Goal: Information Seeking & Learning: Learn about a topic

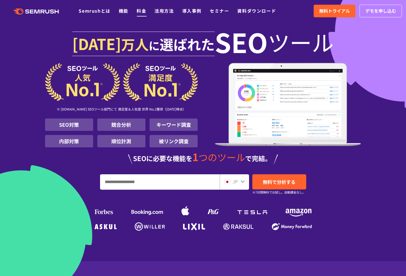
click at [139, 9] on link "料金" at bounding box center [142, 10] width 10 height 7
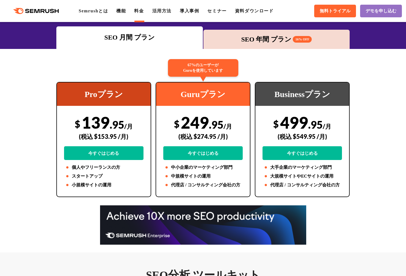
scroll to position [83, 0]
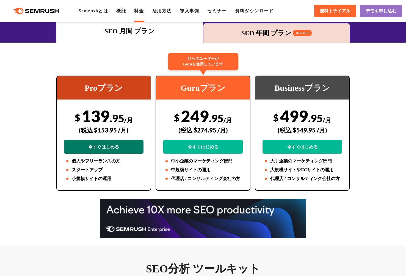
click at [122, 145] on link "今すぐはじめる" at bounding box center [104, 147] width 80 height 14
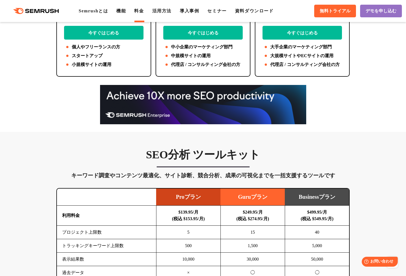
scroll to position [165, 0]
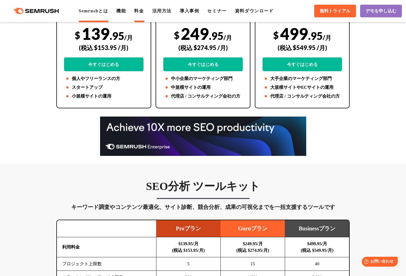
click at [101, 12] on link "Semrushとは" at bounding box center [93, 11] width 29 height 5
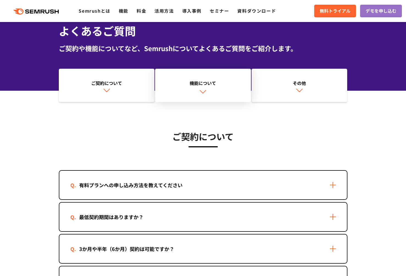
scroll to position [110, 0]
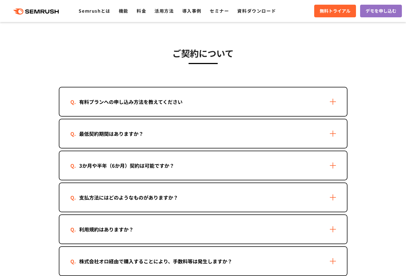
click at [211, 131] on div "最低契約期間はありますか？" at bounding box center [203, 133] width 288 height 29
